Goal: Task Accomplishment & Management: Manage account settings

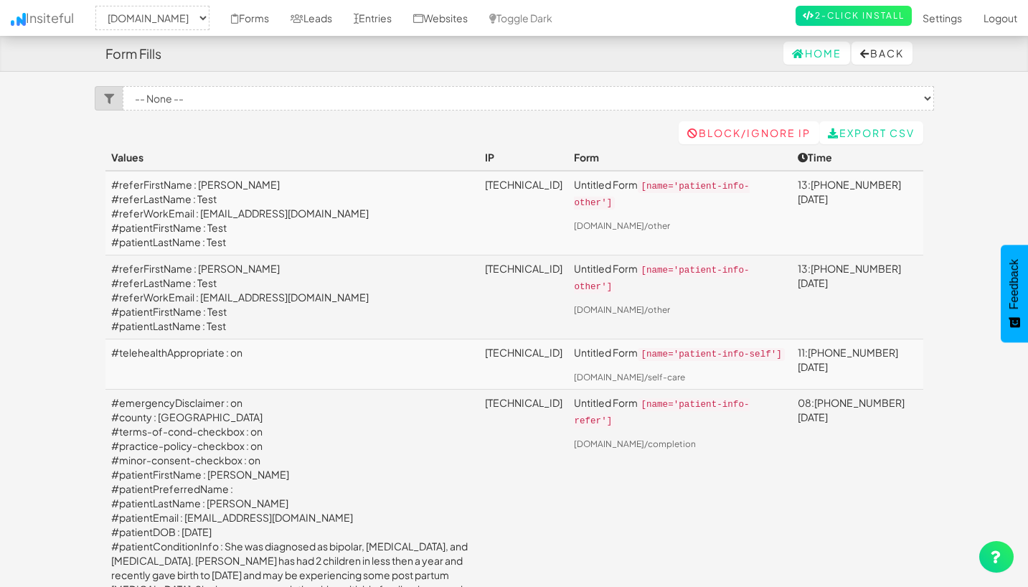
select select "2385"
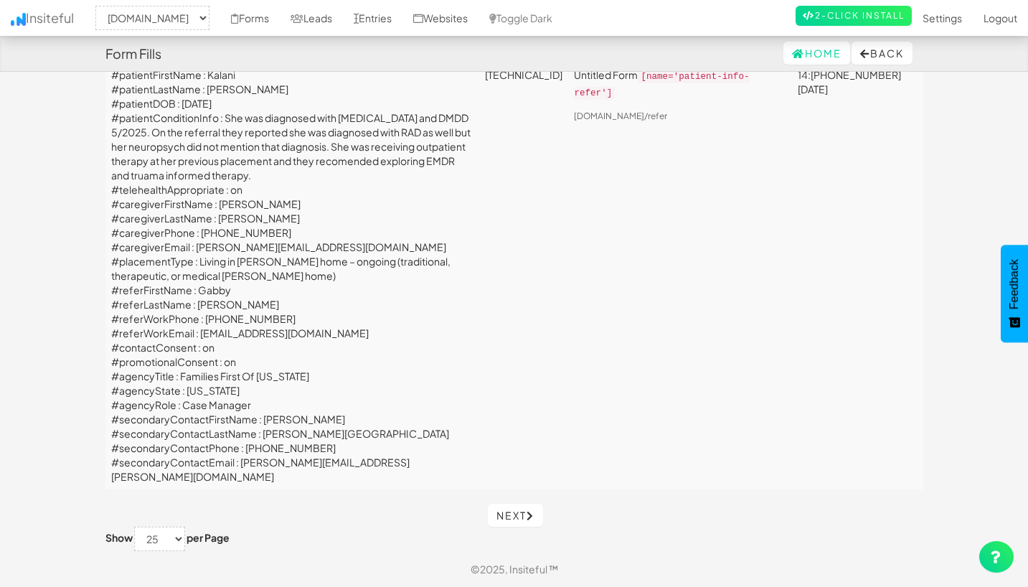
scroll to position [4496, 0]
click at [521, 510] on link "Next" at bounding box center [515, 514] width 55 height 23
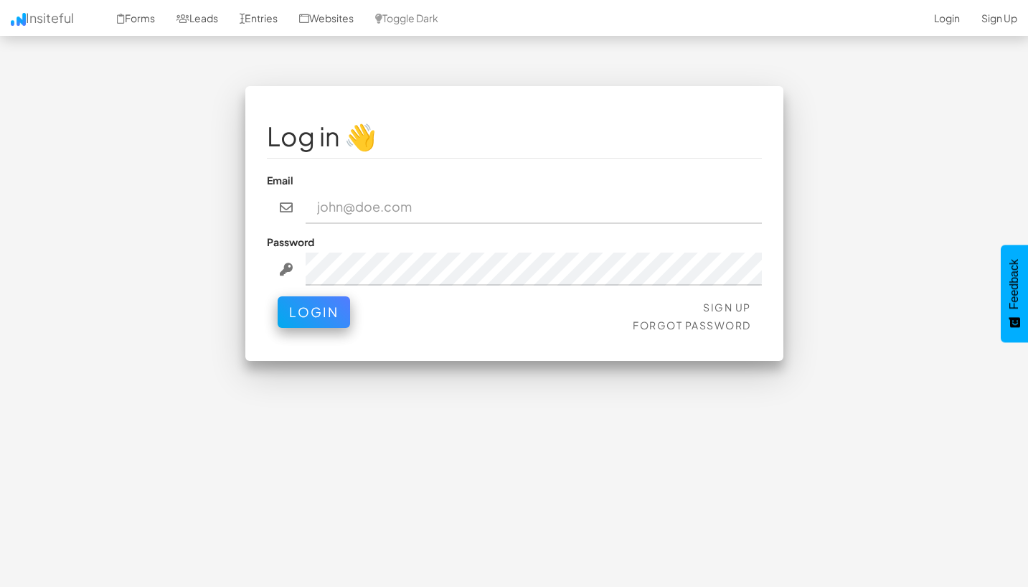
type input "admin@herenow.health"
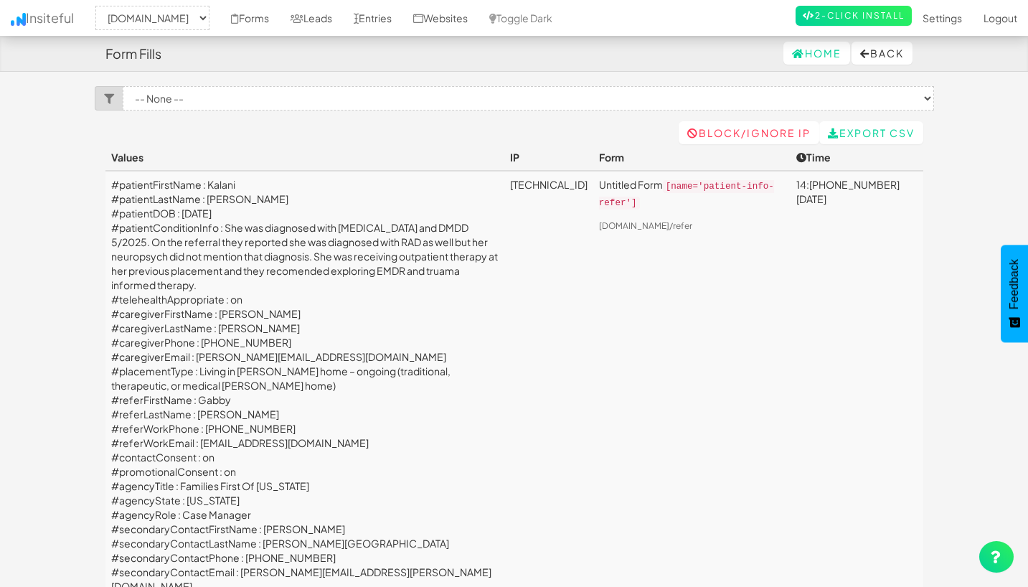
select select "2385"
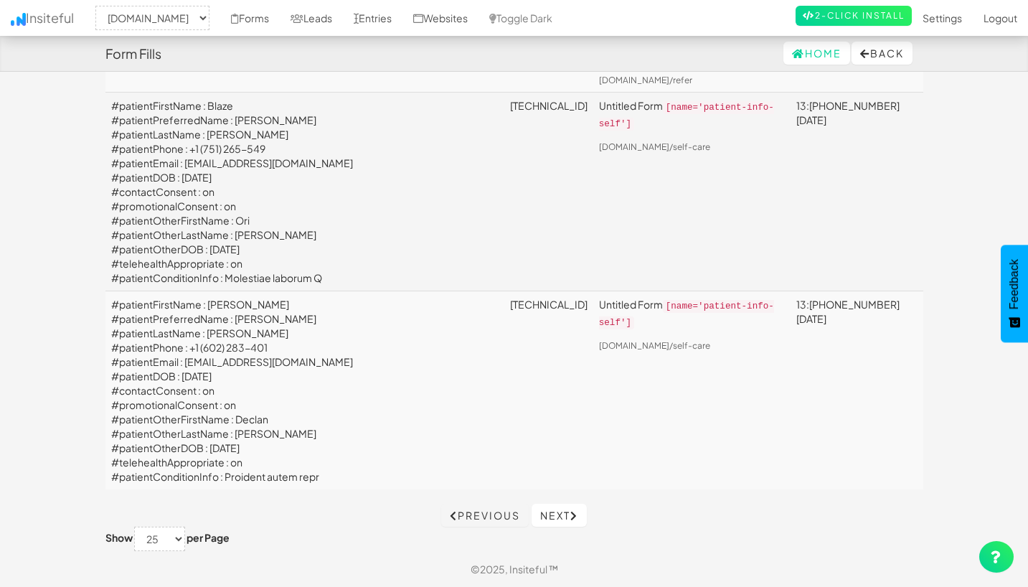
scroll to position [7940, 0]
click at [558, 508] on link "Next" at bounding box center [558, 514] width 55 height 23
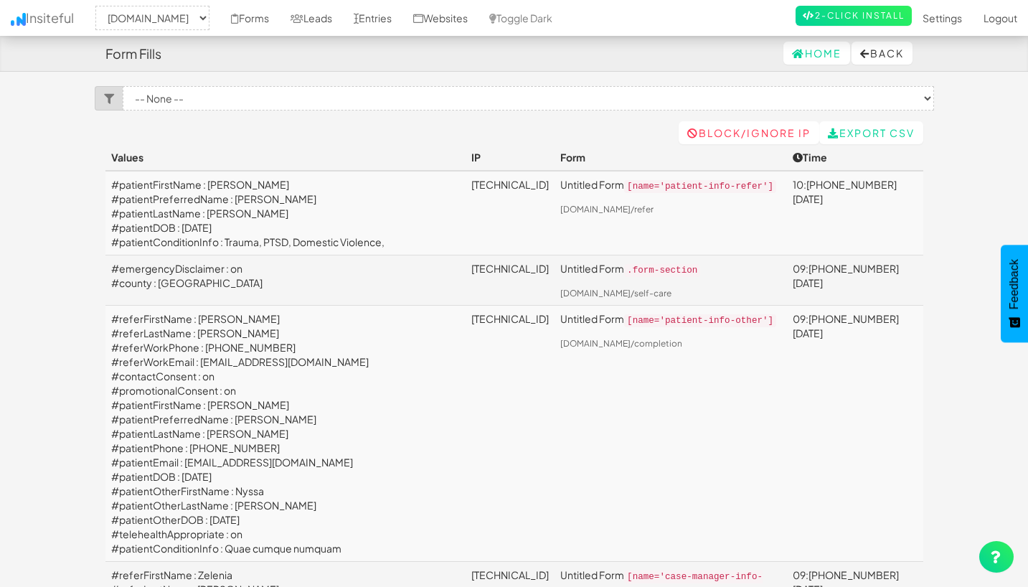
select select "2385"
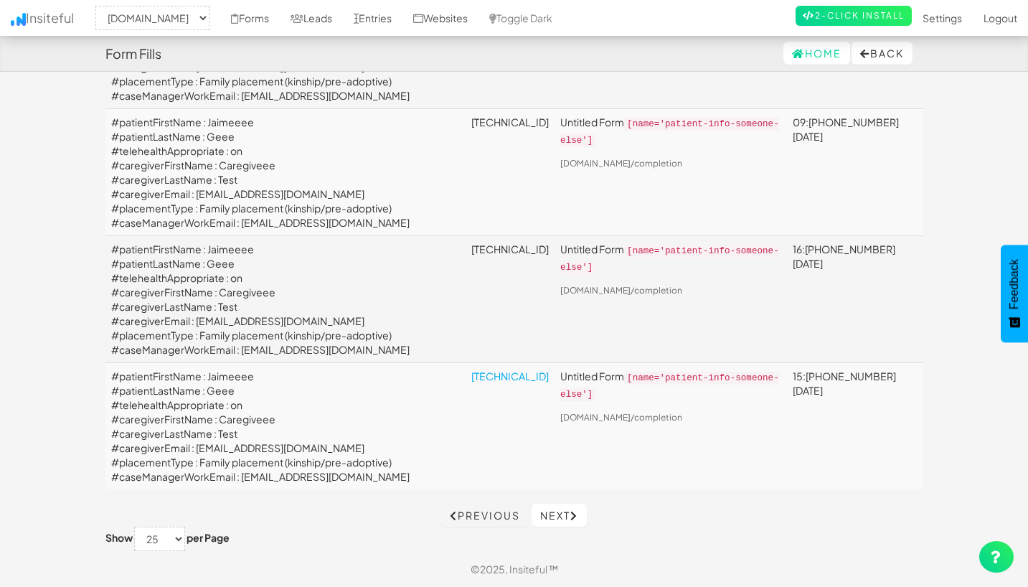
scroll to position [3795, 0]
click at [561, 508] on link "Next" at bounding box center [558, 514] width 55 height 23
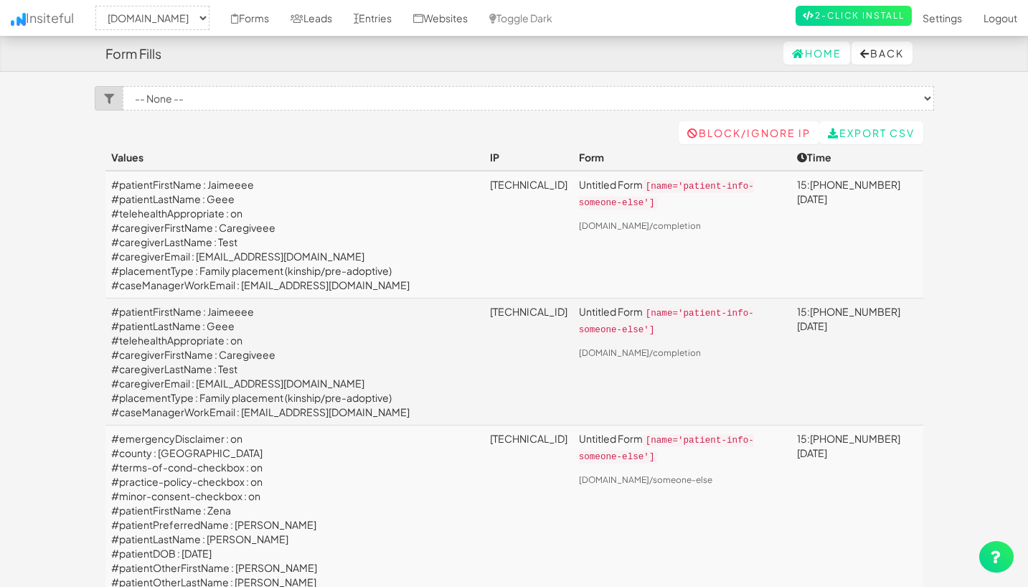
select select "2385"
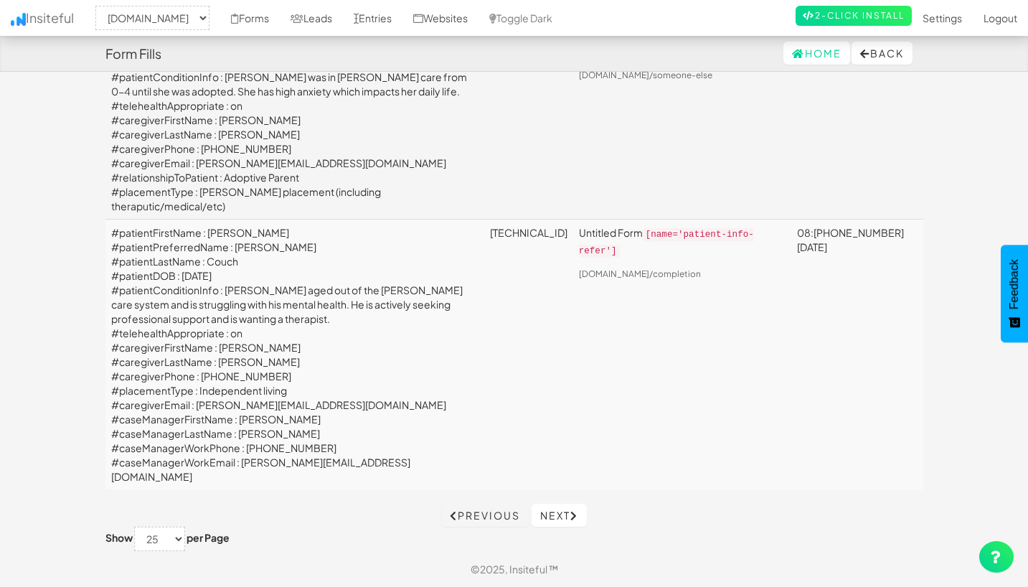
scroll to position [4916, 0]
click at [458, 517] on link "Previous" at bounding box center [484, 514] width 87 height 23
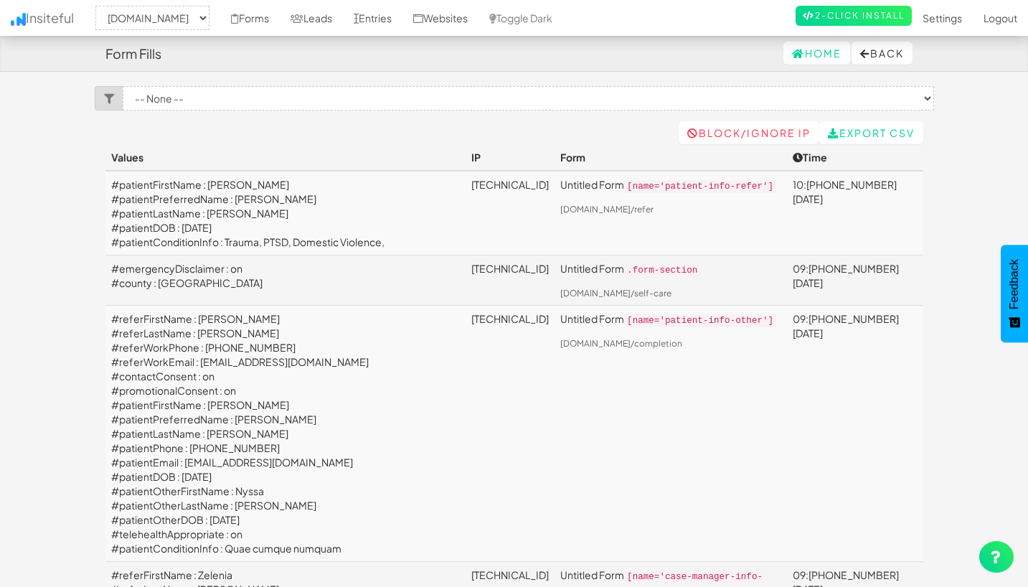
select select "2385"
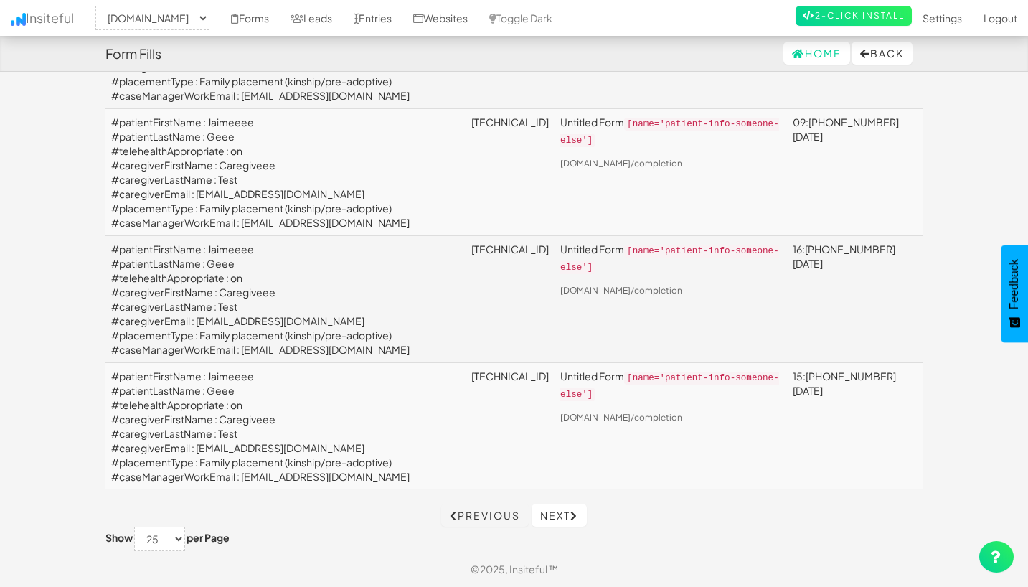
scroll to position [3795, 0]
click at [476, 510] on link "Previous" at bounding box center [484, 514] width 87 height 23
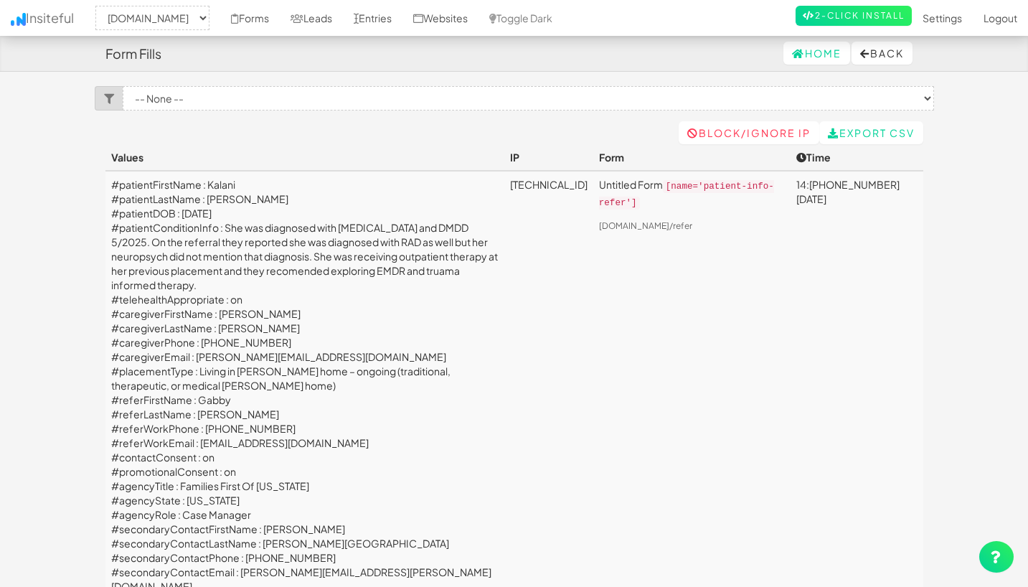
select select "2385"
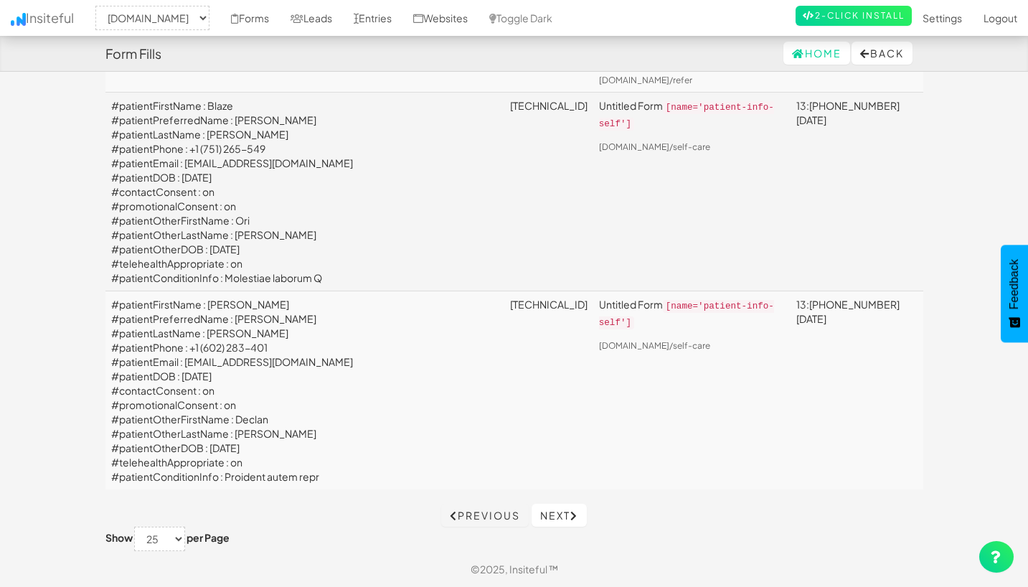
scroll to position [7940, 0]
click at [470, 503] on link "Previous" at bounding box center [484, 514] width 87 height 23
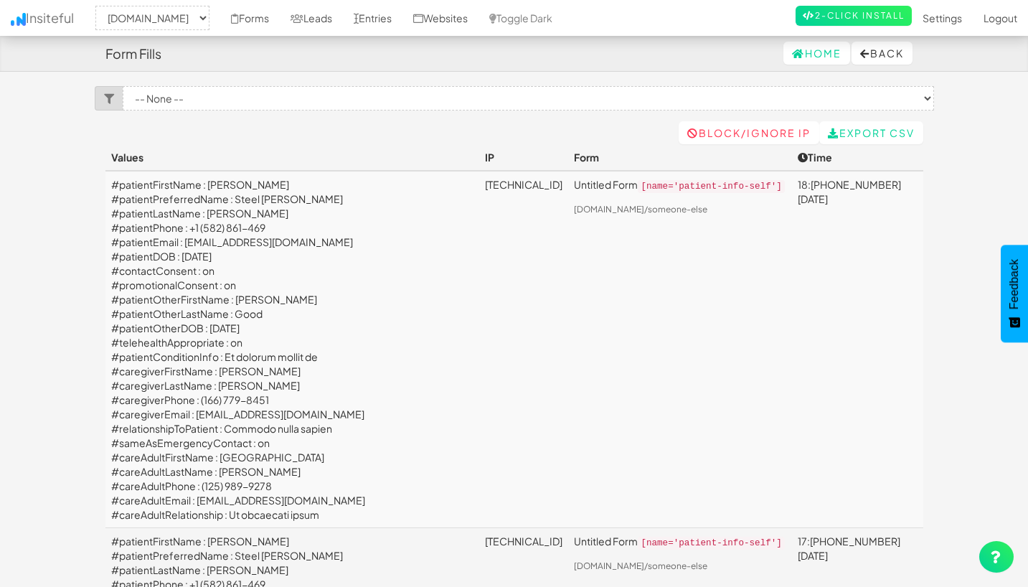
select select "2385"
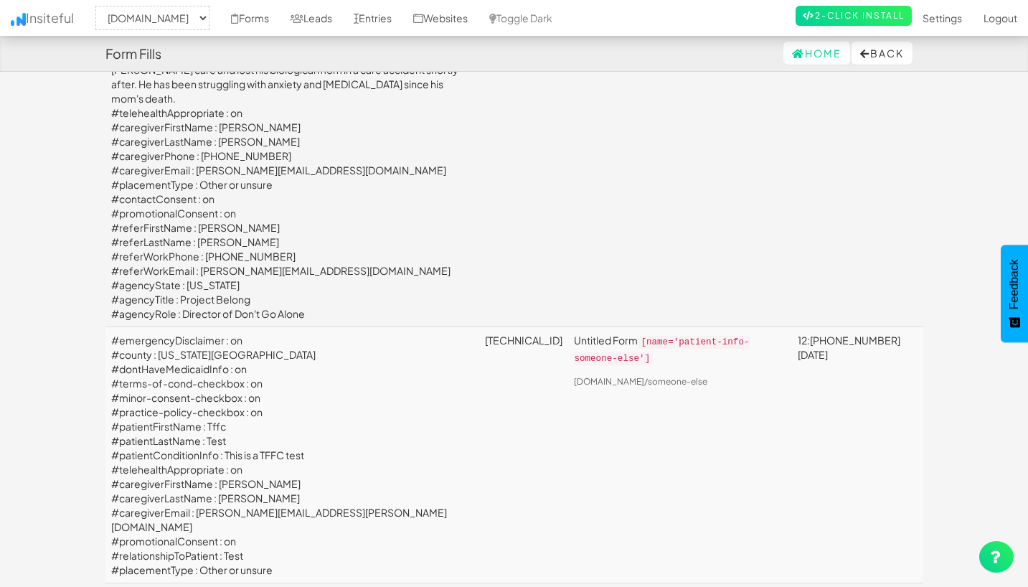
scroll to position [2806, 0]
